Goal: Task Accomplishment & Management: Use online tool/utility

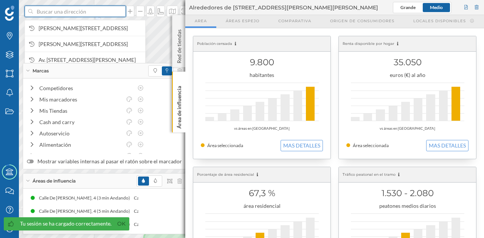
paste input "C. [STREET_ADDRESS]"
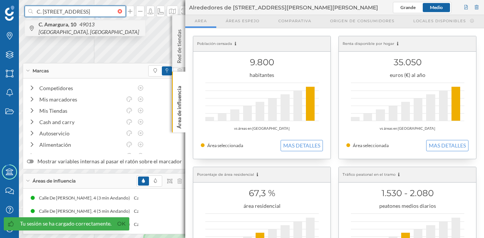
type input "C. [STREET_ADDRESS]"
click at [72, 32] on div "C. [STREET_ADDRESS]" at bounding box center [85, 28] width 120 height 16
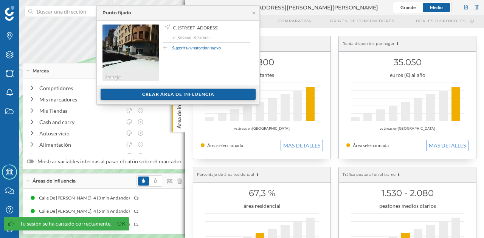
click at [175, 91] on div "Crear área de influencia" at bounding box center [178, 94] width 155 height 11
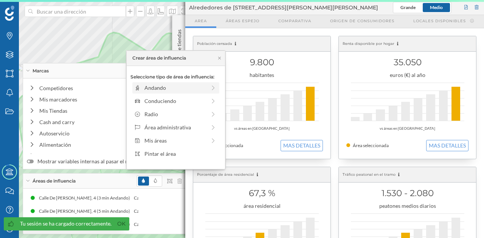
click at [166, 91] on div "Andando" at bounding box center [175, 88] width 62 height 8
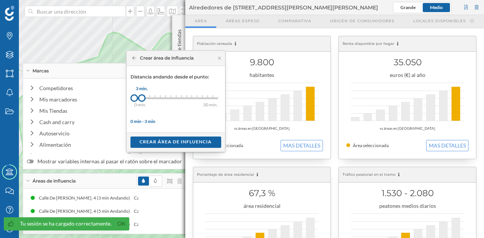
click at [141, 98] on div at bounding box center [142, 98] width 8 height 8
click at [151, 142] on div "Crear área de influencia" at bounding box center [175, 141] width 91 height 11
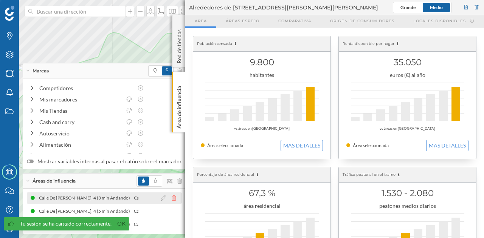
click at [172, 198] on icon at bounding box center [174, 198] width 5 height 5
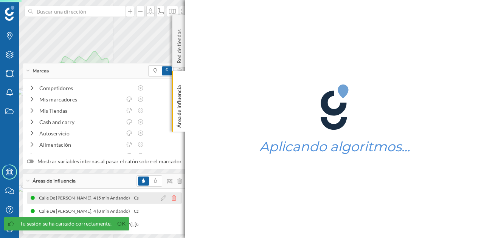
click at [172, 198] on icon at bounding box center [174, 198] width 5 height 5
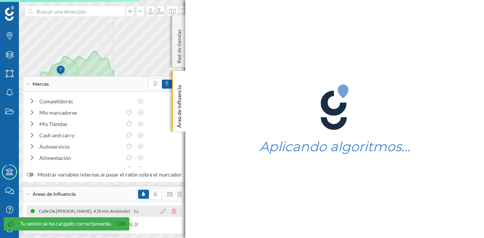
click at [172, 211] on icon at bounding box center [174, 211] width 5 height 5
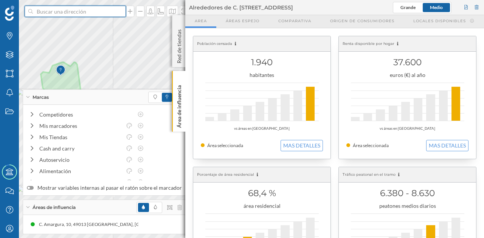
click at [89, 15] on input at bounding box center [75, 11] width 85 height 11
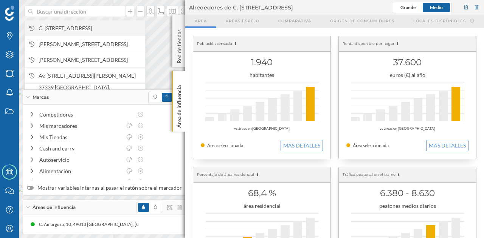
drag, startPoint x: 89, startPoint y: 15, endPoint x: 72, endPoint y: 26, distance: 20.4
click at [72, 26] on span "C. [STREET_ADDRESS]" at bounding box center [90, 29] width 103 height 8
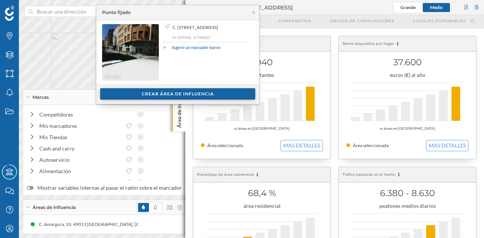
click at [148, 96] on div "Crear área de influencia" at bounding box center [177, 93] width 155 height 11
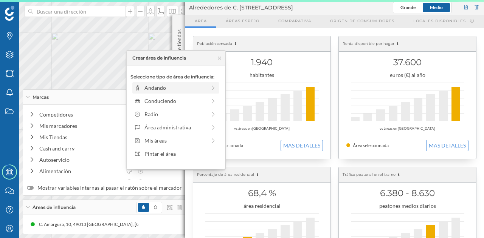
click at [144, 86] on div "Andando" at bounding box center [175, 88] width 62 height 8
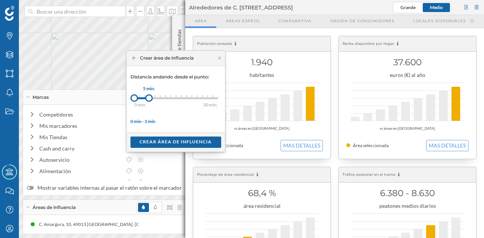
drag, startPoint x: 136, startPoint y: 99, endPoint x: 148, endPoint y: 101, distance: 12.9
click at [148, 101] on div at bounding box center [149, 98] width 8 height 8
click at [160, 142] on div "Crear área de influencia" at bounding box center [175, 141] width 91 height 11
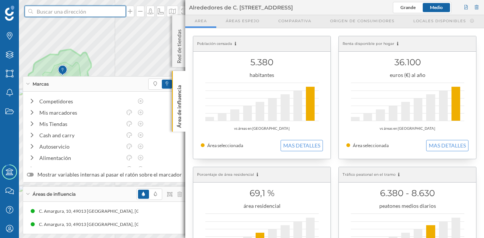
click at [93, 11] on input at bounding box center [75, 11] width 85 height 11
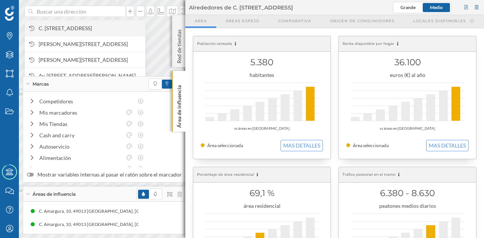
click at [95, 23] on div "C. [STREET_ADDRESS]" at bounding box center [85, 28] width 120 height 16
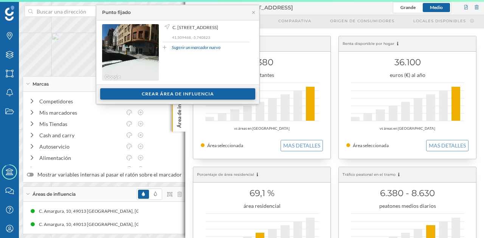
click at [166, 92] on div "Crear área de influencia" at bounding box center [177, 93] width 155 height 11
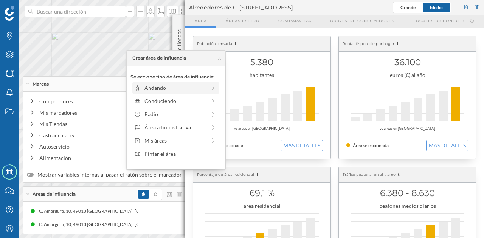
click at [163, 85] on div "Andando" at bounding box center [175, 88] width 62 height 8
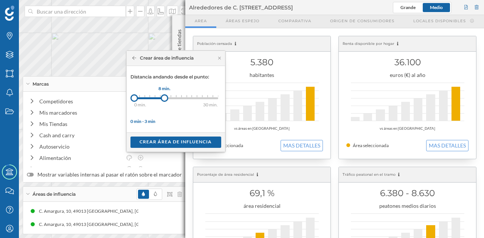
drag, startPoint x: 139, startPoint y: 99, endPoint x: 165, endPoint y: 99, distance: 25.7
click at [165, 99] on div at bounding box center [165, 98] width 8 height 8
click at [169, 140] on div "Crear área de influencia" at bounding box center [175, 141] width 91 height 11
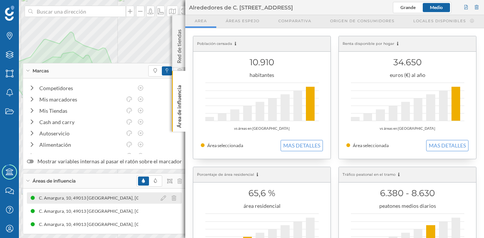
click at [120, 197] on div "C. Amargura, 10, 49013 [GEOGRAPHIC_DATA], [GEOGRAPHIC_DATA] (3 min Andando)" at bounding box center [121, 199] width 179 height 8
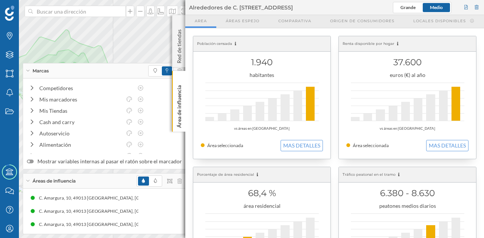
drag, startPoint x: 263, startPoint y: 61, endPoint x: 291, endPoint y: 59, distance: 28.0
click at [291, 59] on h1 "1.940" at bounding box center [262, 62] width 122 height 14
drag, startPoint x: 254, startPoint y: 59, endPoint x: 276, endPoint y: 64, distance: 22.5
click at [276, 64] on h1 "1.940" at bounding box center [262, 62] width 122 height 14
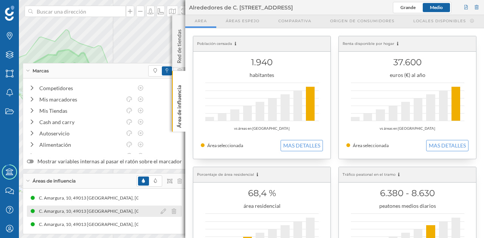
click at [94, 213] on div "C. Amargura, 10, 49013 [GEOGRAPHIC_DATA], [GEOGRAPHIC_DATA] (5 min Andando)" at bounding box center [123, 212] width 179 height 8
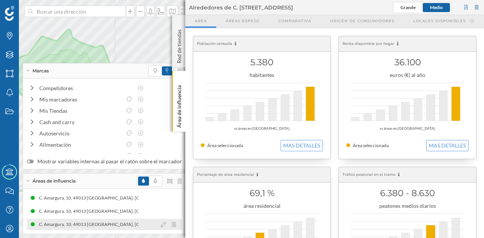
click at [80, 223] on div "C. Amargura, 10, 49013 [GEOGRAPHIC_DATA], [GEOGRAPHIC_DATA] (8 min Andando)" at bounding box center [124, 225] width 179 height 8
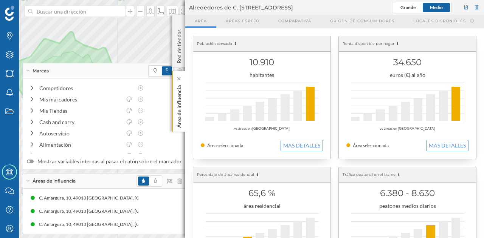
click at [173, 105] on div "Área de influencia" at bounding box center [178, 101] width 13 height 61
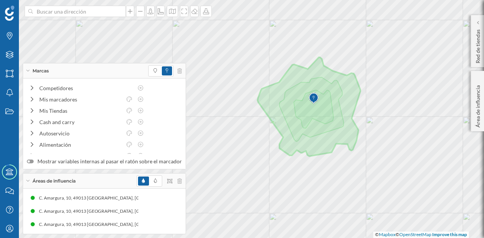
click at [162, 74] on span at bounding box center [167, 70] width 10 height 9
click at [155, 73] on span at bounding box center [155, 70] width 11 height 9
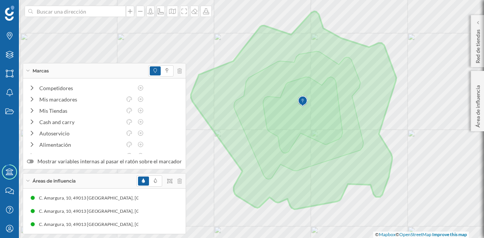
click at [76, 73] on div "Marcas" at bounding box center [104, 70] width 162 height 15
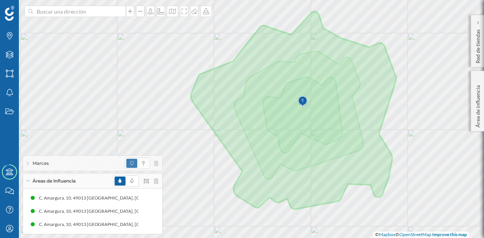
click at [78, 181] on div "Áreas de influencia" at bounding box center [92, 181] width 139 height 15
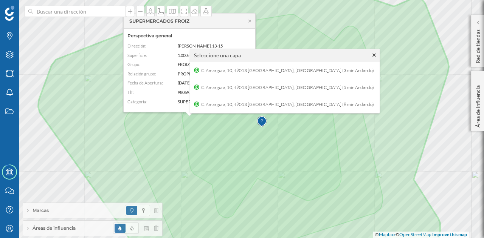
click at [372, 54] on icon at bounding box center [373, 55] width 3 height 5
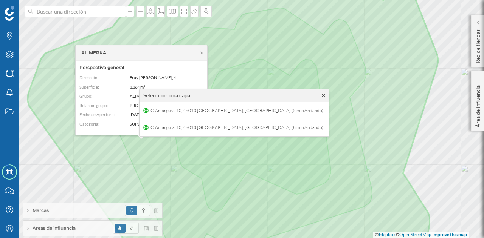
click at [322, 96] on icon at bounding box center [323, 95] width 3 height 3
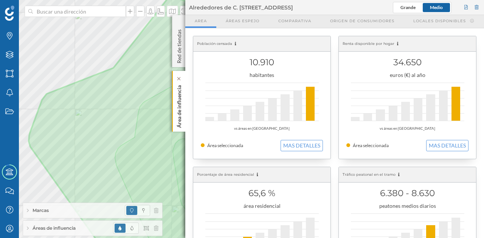
click at [176, 106] on p "Área de influencia" at bounding box center [179, 105] width 8 height 46
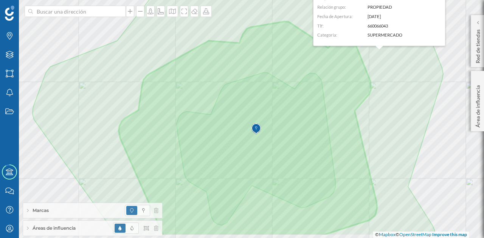
drag, startPoint x: 252, startPoint y: 143, endPoint x: 252, endPoint y: 125, distance: 18.2
click at [252, 125] on img at bounding box center [255, 129] width 9 height 15
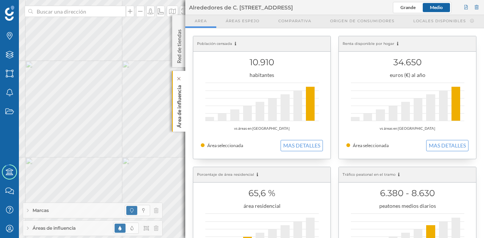
click at [179, 124] on p "Área de influencia" at bounding box center [179, 105] width 8 height 46
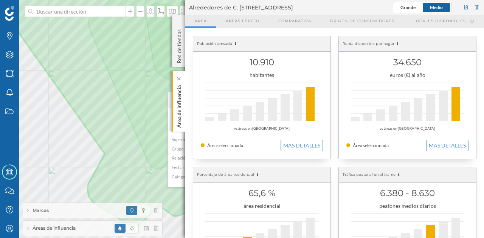
click at [177, 114] on p "Área de influencia" at bounding box center [179, 105] width 8 height 46
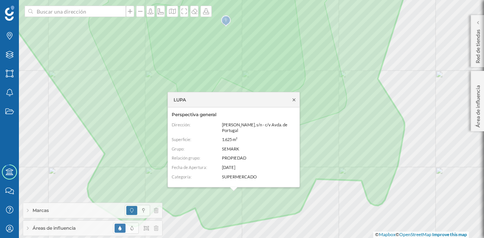
click at [294, 101] on icon at bounding box center [293, 100] width 3 height 3
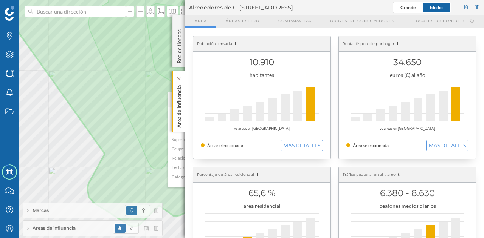
click at [178, 111] on p "Área de influencia" at bounding box center [179, 105] width 8 height 46
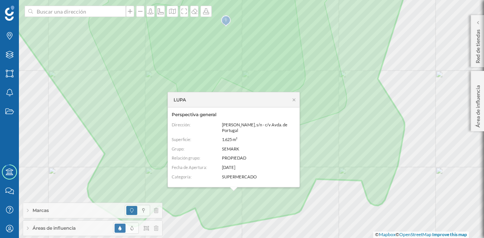
click at [289, 100] on div "LUPA" at bounding box center [233, 100] width 131 height 15
click at [294, 99] on icon at bounding box center [294, 99] width 6 height 5
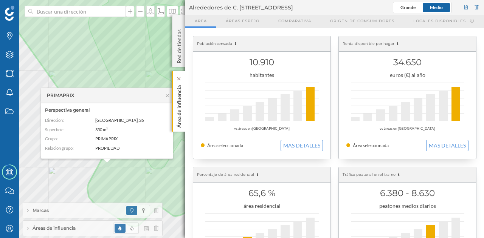
click at [185, 101] on div "Área de influencia Alrededores de C. [STREET_ADDRESS][PERSON_NAME][GEOGRAPHIC_D…" at bounding box center [334, 119] width 298 height 238
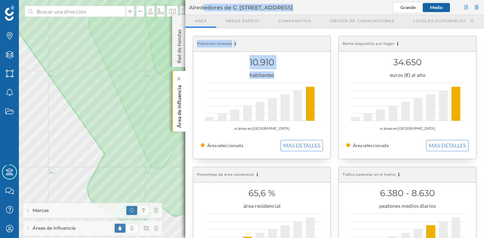
click at [183, 102] on div "Área de influencia" at bounding box center [178, 101] width 13 height 61
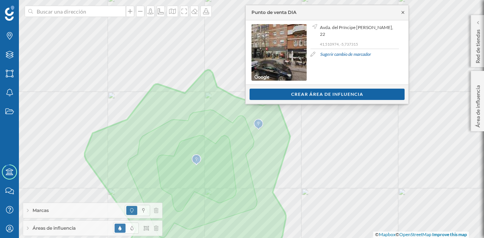
click at [402, 12] on icon at bounding box center [402, 12] width 3 height 3
